Goal: Navigation & Orientation: Find specific page/section

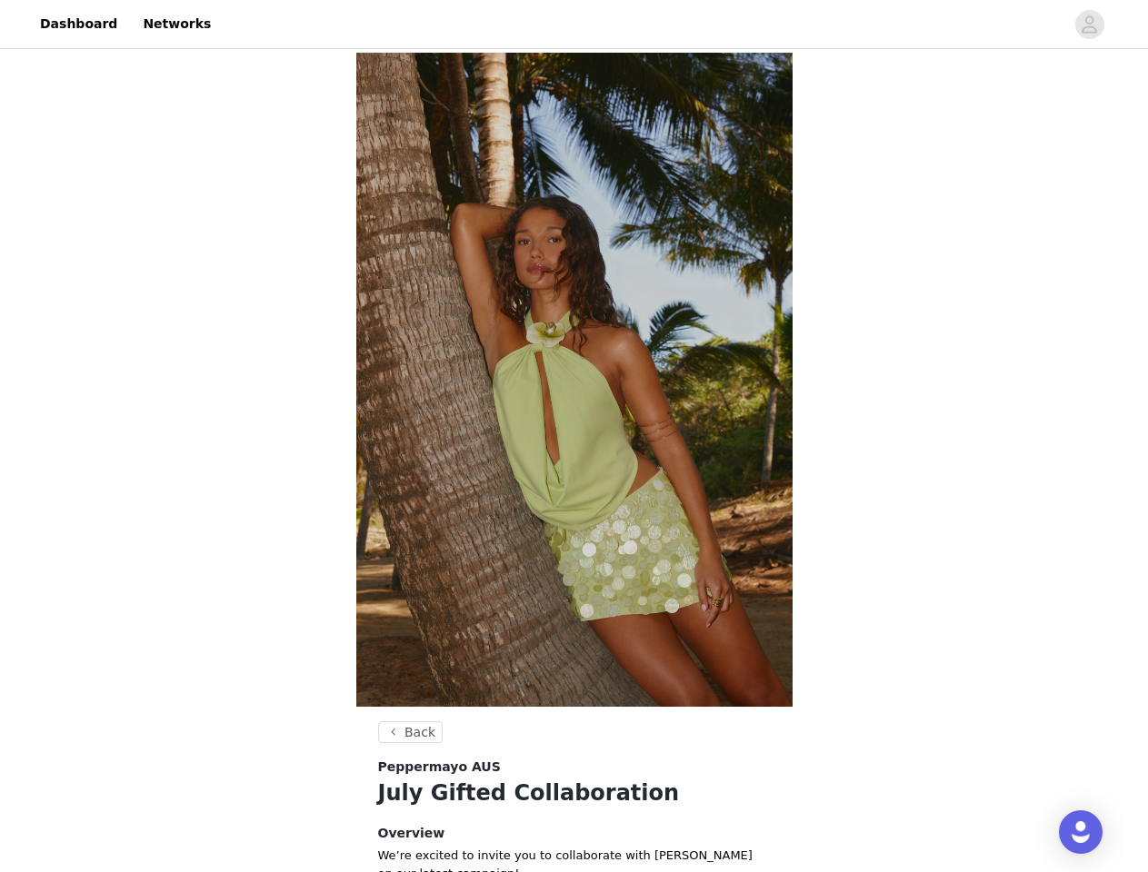
click at [573, 436] on img at bounding box center [574, 380] width 436 height 654
click at [573, 25] on div at bounding box center [643, 24] width 842 height 41
click at [1089, 25] on icon "avatar" at bounding box center [1088, 24] width 17 height 29
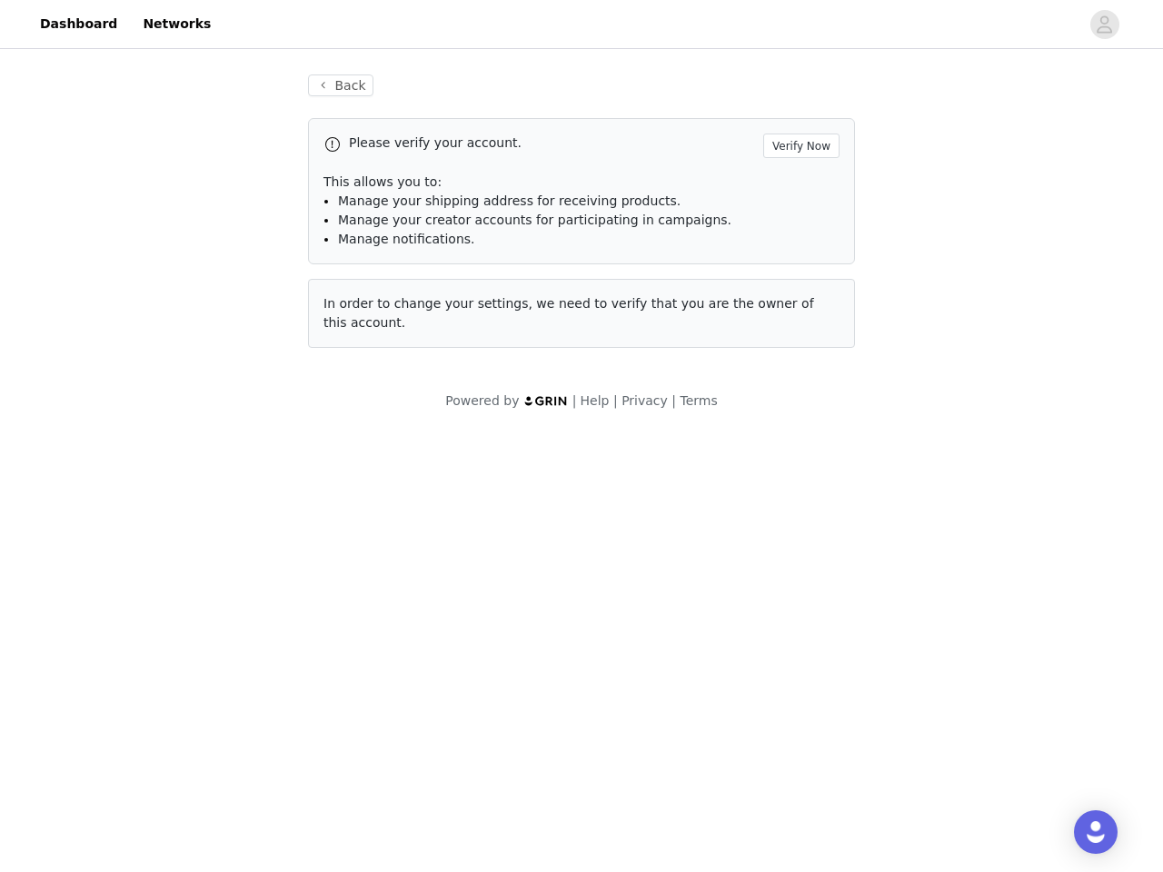
click at [408, 732] on body "Dashboard Networks Back Please verify your account. Verify Now This allows you …" at bounding box center [581, 436] width 1163 height 872
click at [1080, 832] on div "Open Intercom Messenger" at bounding box center [1096, 833] width 44 height 44
